Goal: Task Accomplishment & Management: Manage account settings

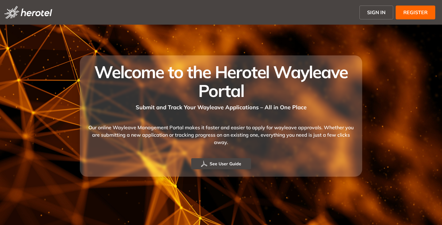
click at [369, 10] on span "SIGN IN" at bounding box center [376, 12] width 18 height 7
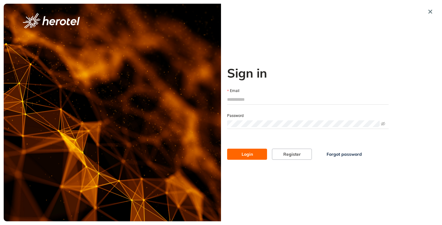
click at [248, 101] on input "Email" at bounding box center [308, 99] width 162 height 9
type input "**********"
click at [254, 120] on span at bounding box center [308, 123] width 162 height 9
click at [227, 148] on button "Login" at bounding box center [247, 153] width 40 height 11
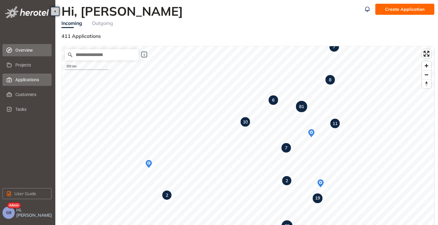
click at [28, 80] on span "Applications" at bounding box center [30, 79] width 31 height 12
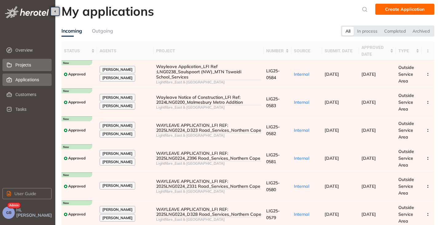
click at [22, 66] on span "Projects" at bounding box center [30, 65] width 31 height 12
